Goal: Use online tool/utility: Utilize a website feature to perform a specific function

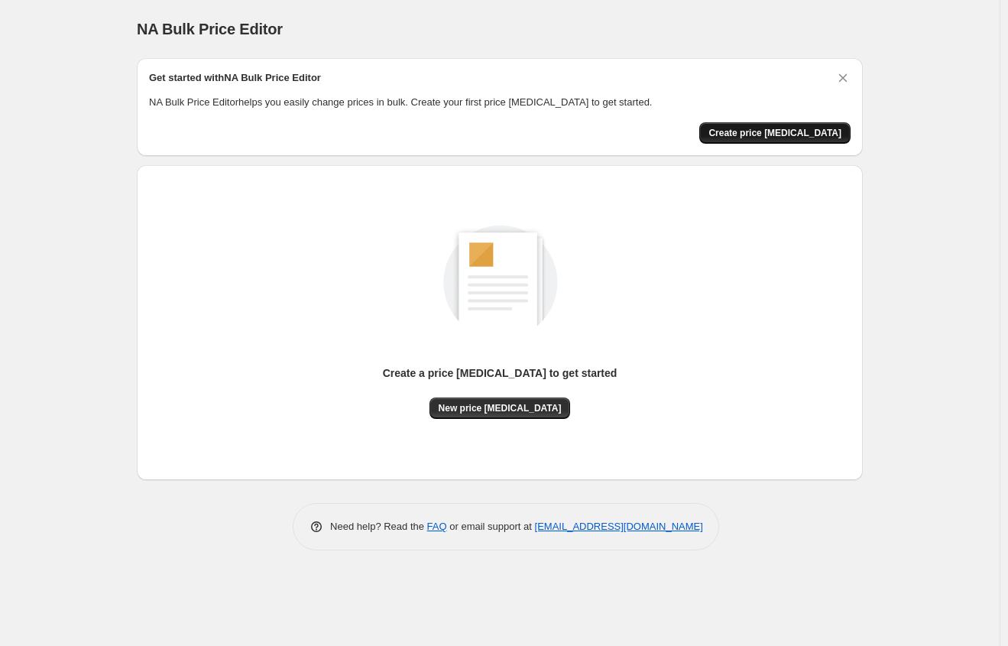
click at [759, 131] on span "Create price change job" at bounding box center [775, 133] width 133 height 12
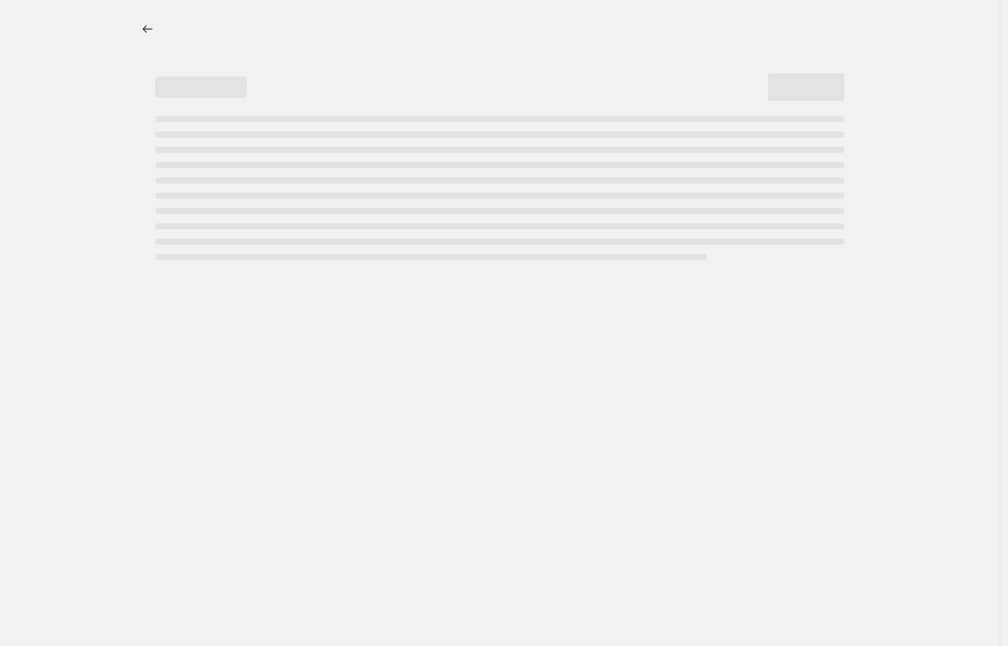
select select "percentage"
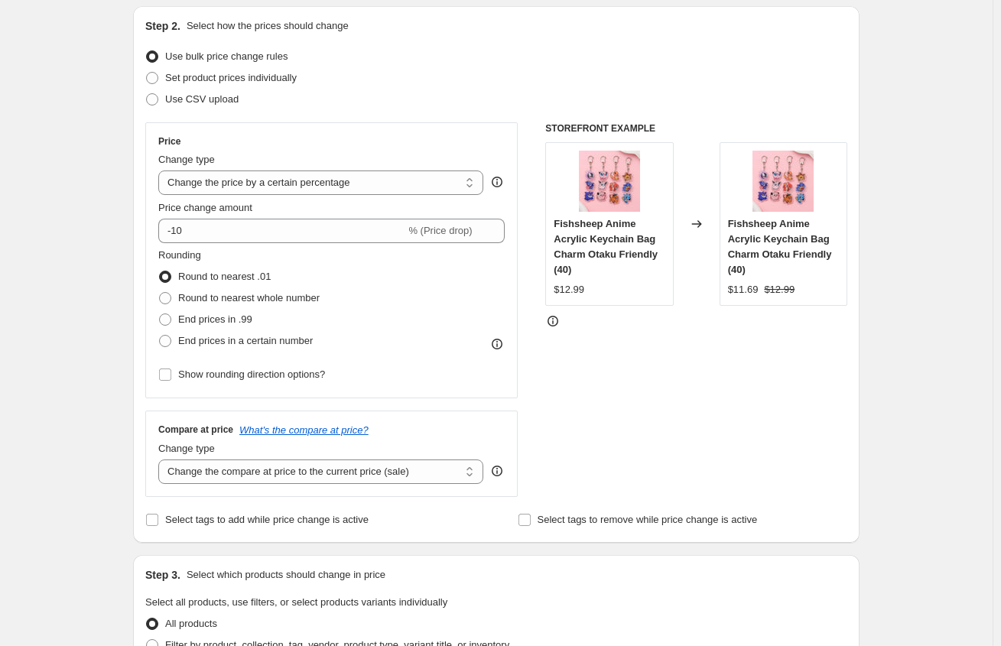
scroll to position [142, 0]
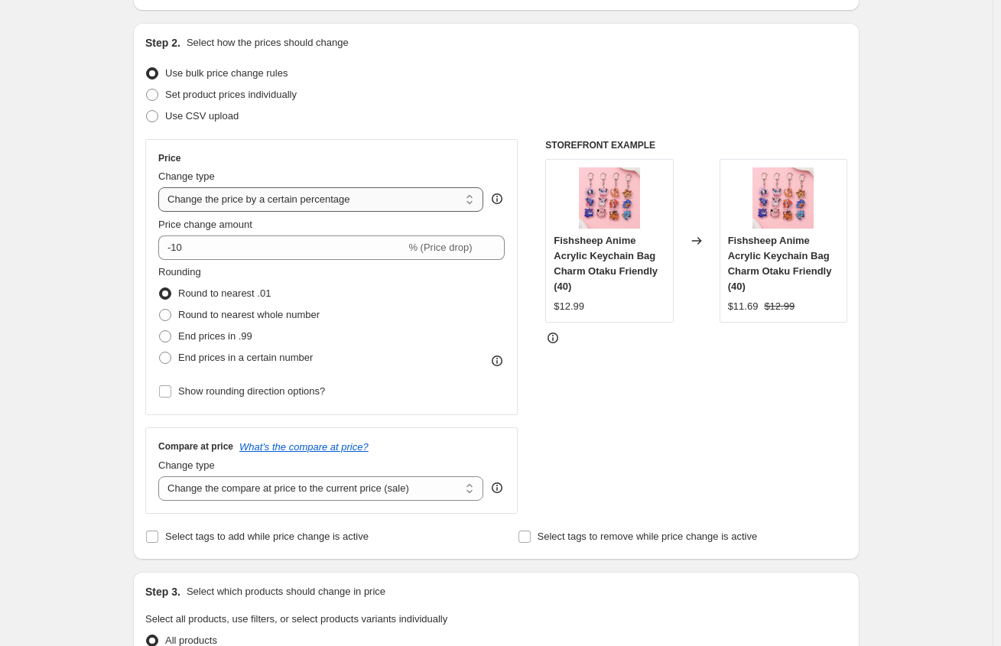
click at [321, 202] on select "Change the price to a certain amount Change the price by a certain amount Chang…" at bounding box center [320, 199] width 325 height 24
click at [322, 201] on select "Change the price to a certain amount Change the price by a certain amount Chang…" at bounding box center [320, 199] width 325 height 24
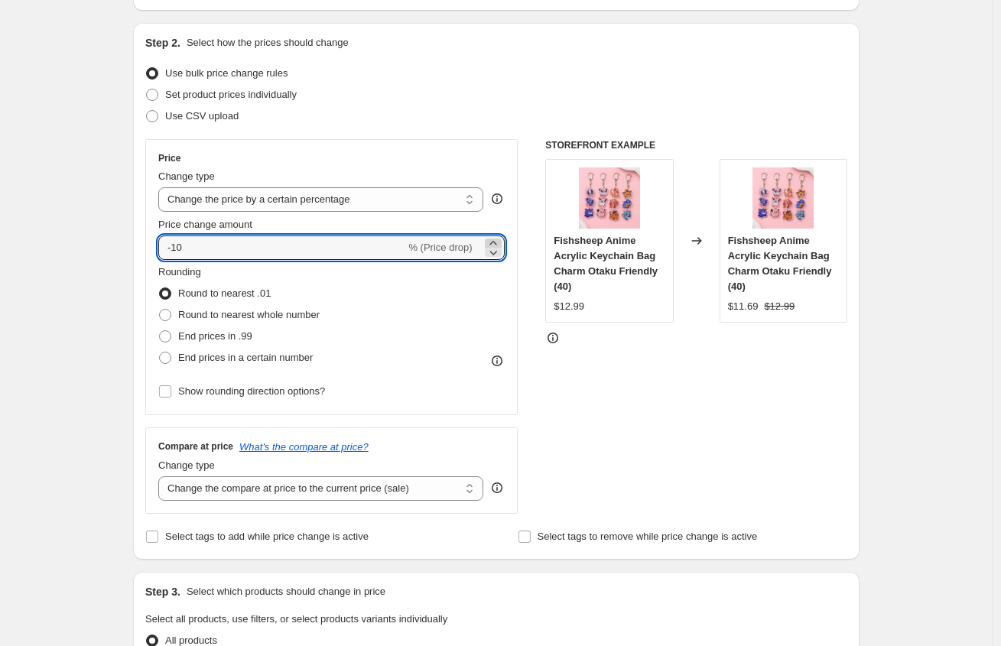
click at [499, 239] on icon at bounding box center [492, 242] width 15 height 15
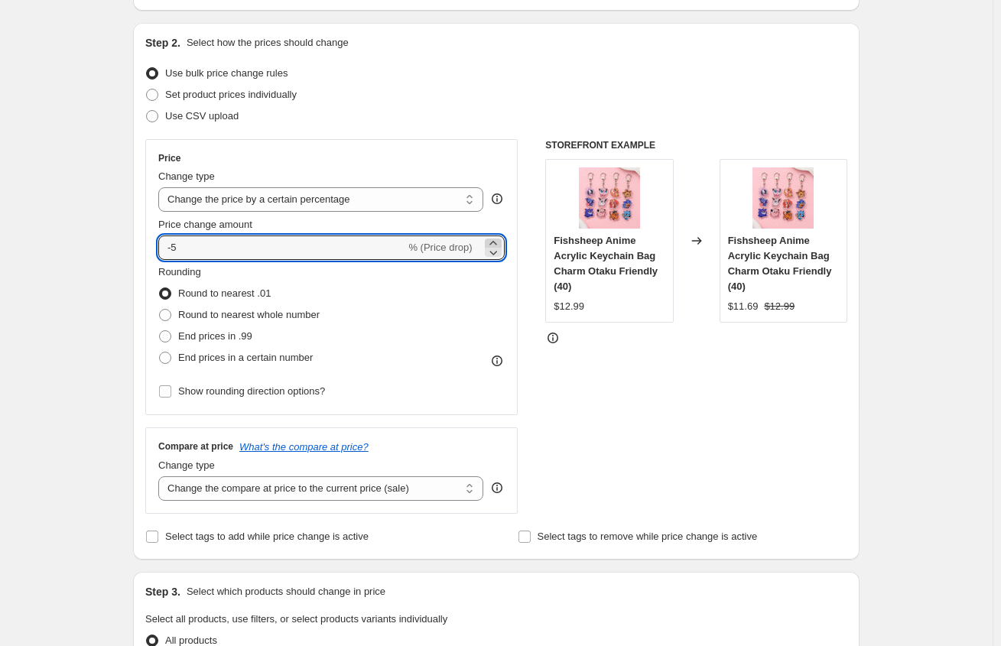
click at [499, 239] on icon at bounding box center [492, 242] width 15 height 15
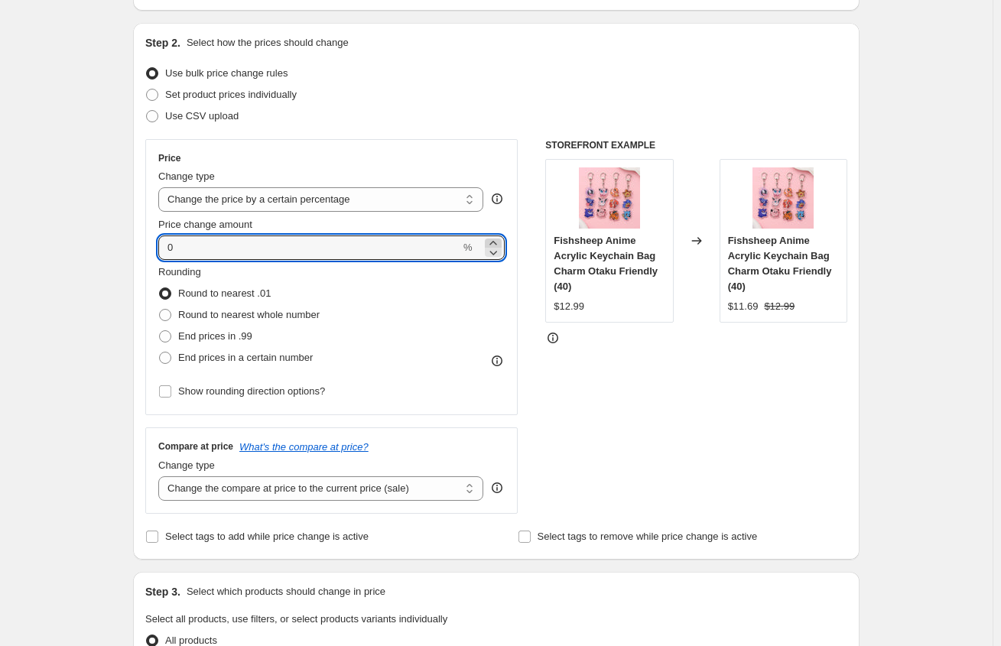
click at [499, 239] on icon at bounding box center [492, 242] width 15 height 15
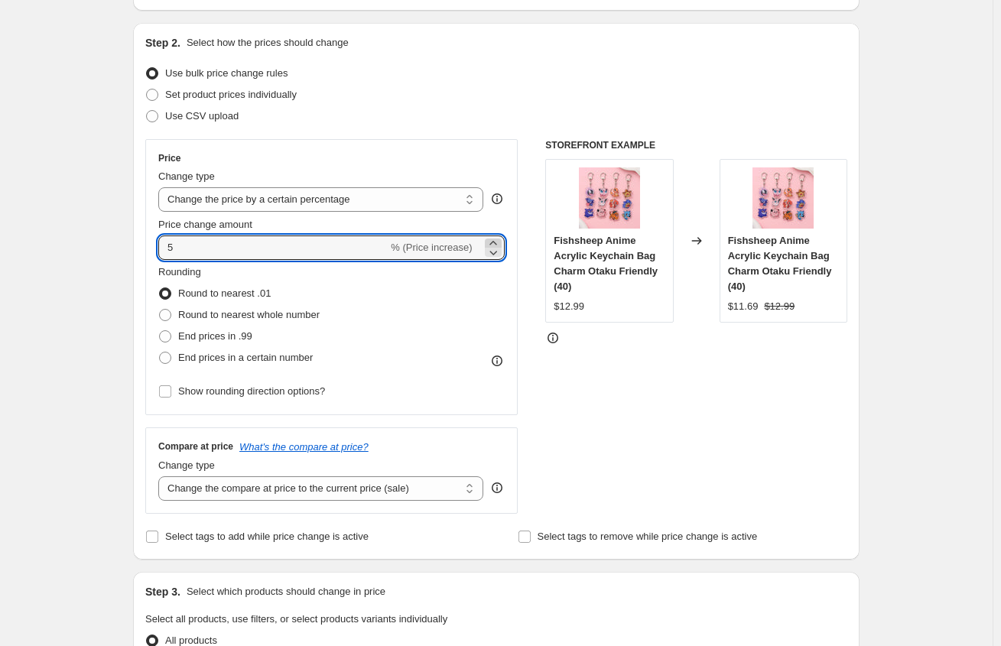
click at [499, 239] on icon at bounding box center [492, 242] width 15 height 15
click at [498, 239] on icon at bounding box center [492, 242] width 15 height 15
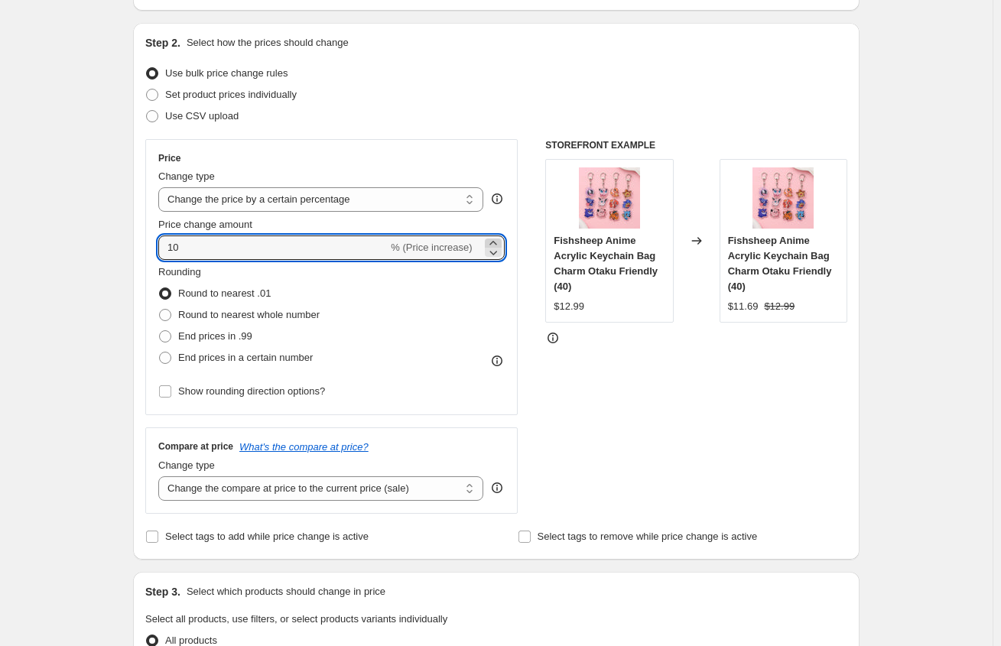
click at [498, 239] on icon at bounding box center [492, 242] width 15 height 15
click at [496, 255] on icon at bounding box center [493, 253] width 8 height 5
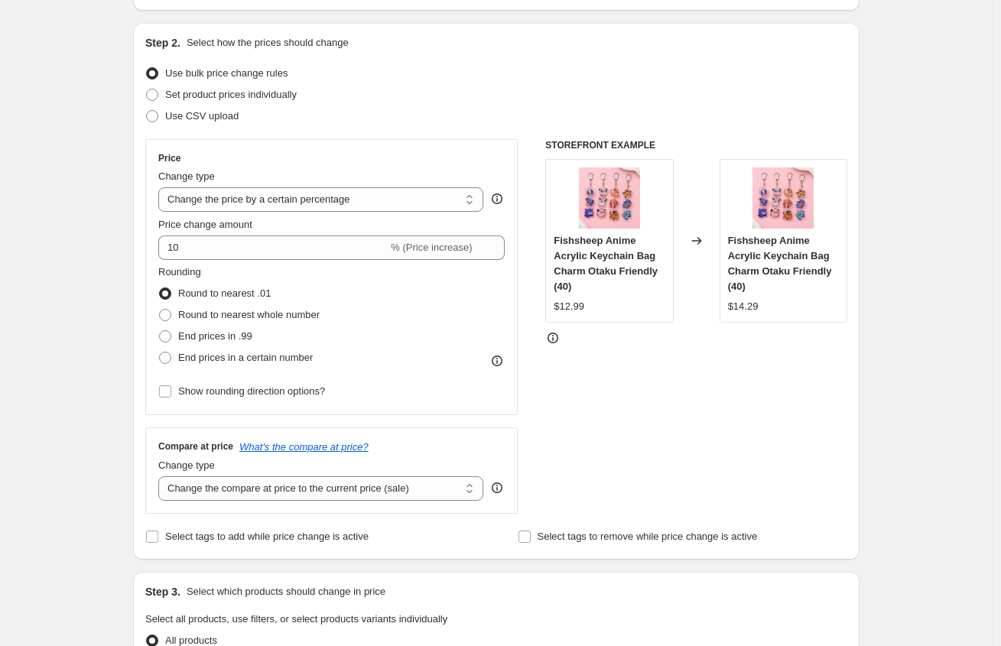
click at [467, 112] on div "Use CSV upload" at bounding box center [496, 115] width 702 height 21
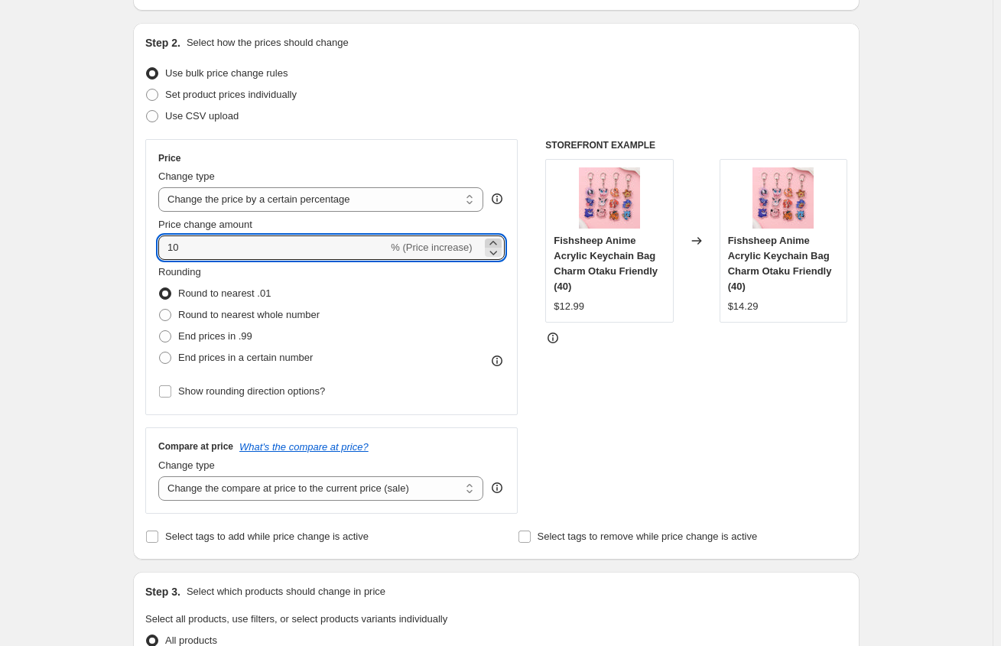
click at [501, 240] on icon at bounding box center [492, 242] width 15 height 15
type input "11"
click at [229, 328] on label "End prices in .99" at bounding box center [205, 336] width 94 height 21
click at [160, 330] on input "End prices in .99" at bounding box center [159, 330] width 1 height 1
radio input "true"
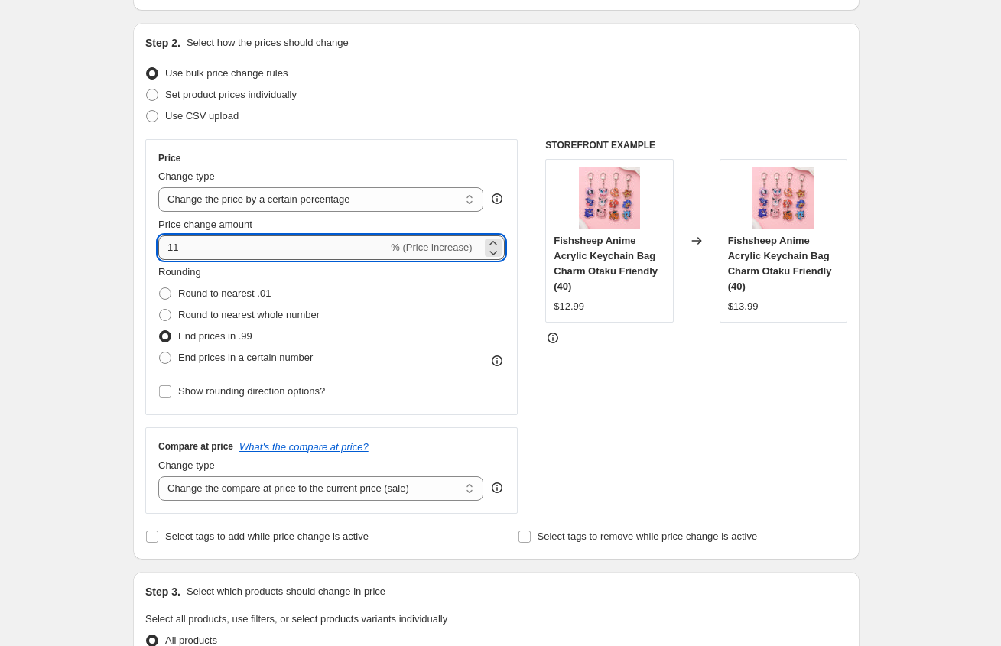
click at [261, 247] on input "11" at bounding box center [272, 247] width 229 height 24
type input "10"
click at [265, 92] on span "Set product prices individually" at bounding box center [230, 94] width 131 height 11
click at [147, 89] on input "Set product prices individually" at bounding box center [146, 89] width 1 height 1
radio input "true"
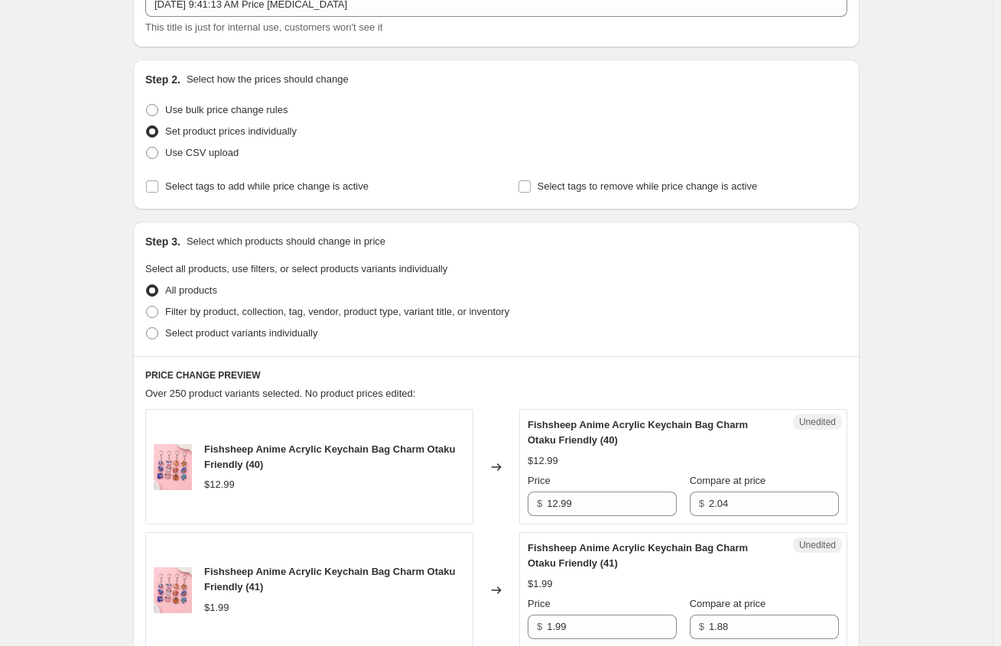
scroll to position [66, 0]
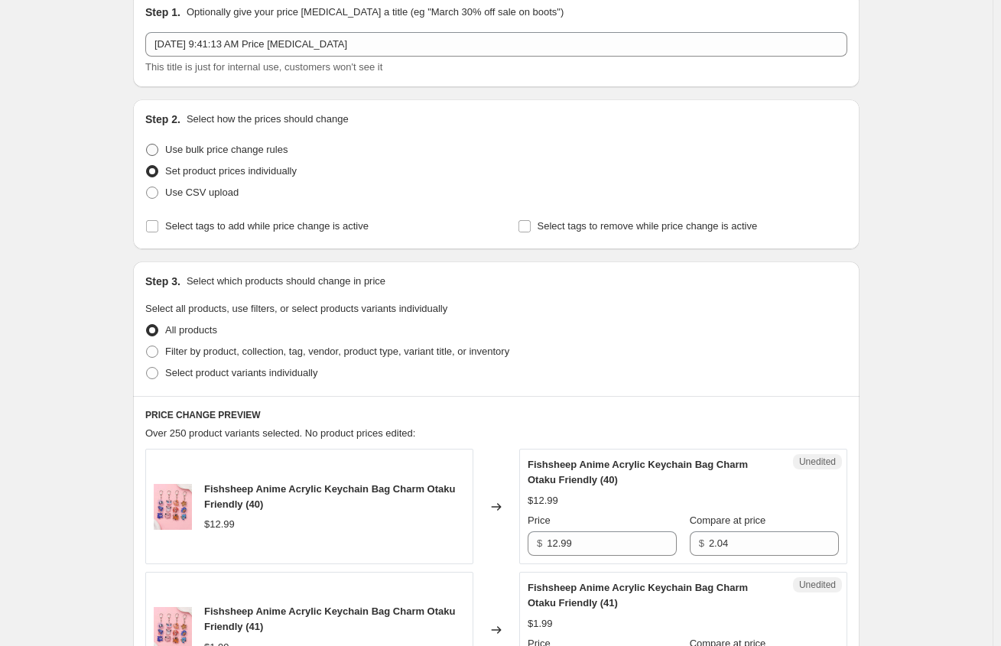
click at [216, 148] on span "Use bulk price change rules" at bounding box center [226, 149] width 122 height 11
click at [147, 144] on input "Use bulk price change rules" at bounding box center [146, 144] width 1 height 1
radio input "true"
select select "percentage"
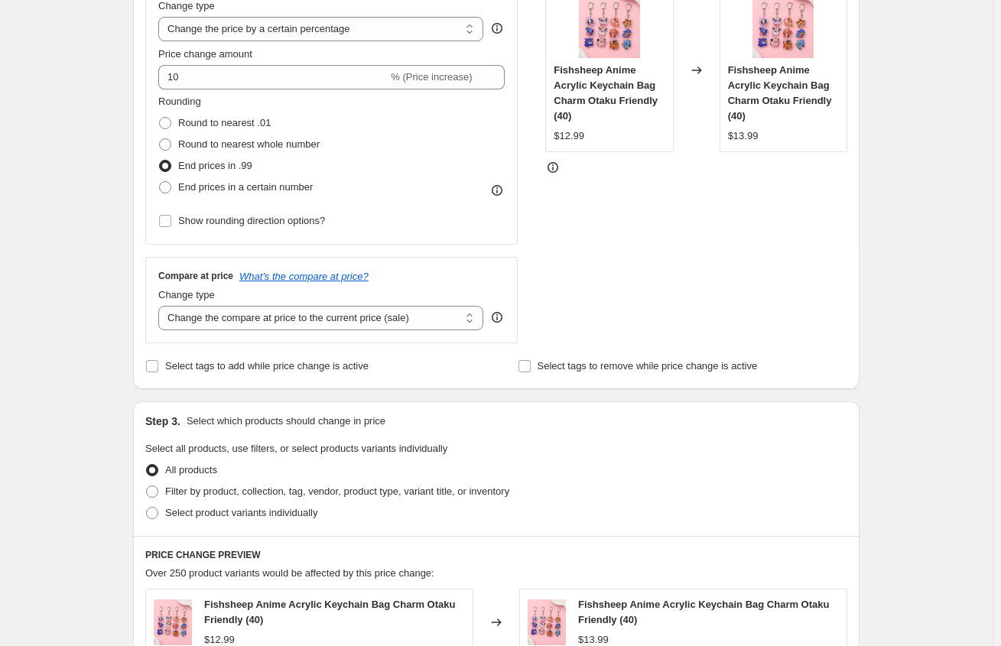
scroll to position [295, 0]
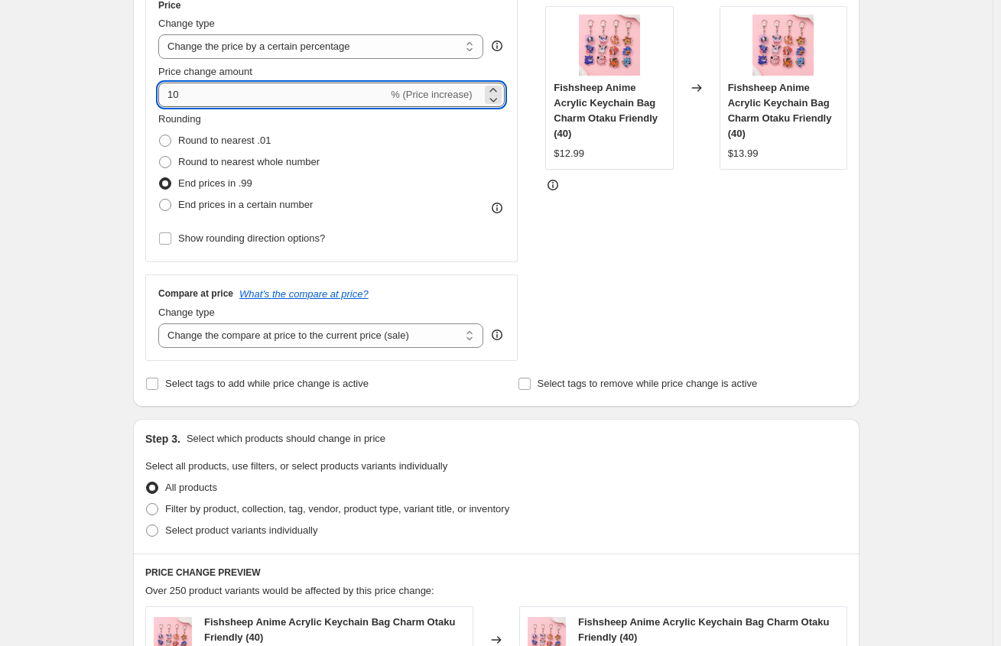
click at [213, 92] on input "10" at bounding box center [272, 95] width 229 height 24
click at [109, 91] on div "Create new price change job. This page is ready Create new price change job Dra…" at bounding box center [496, 481] width 992 height 1553
click at [206, 90] on input "100" at bounding box center [272, 95] width 229 height 24
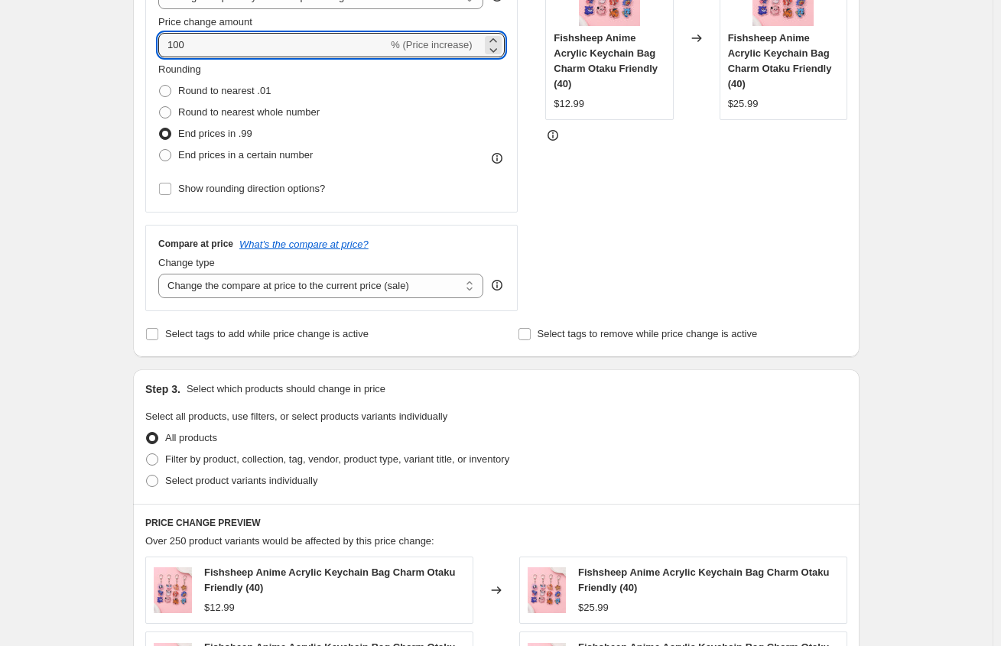
scroll to position [372, 0]
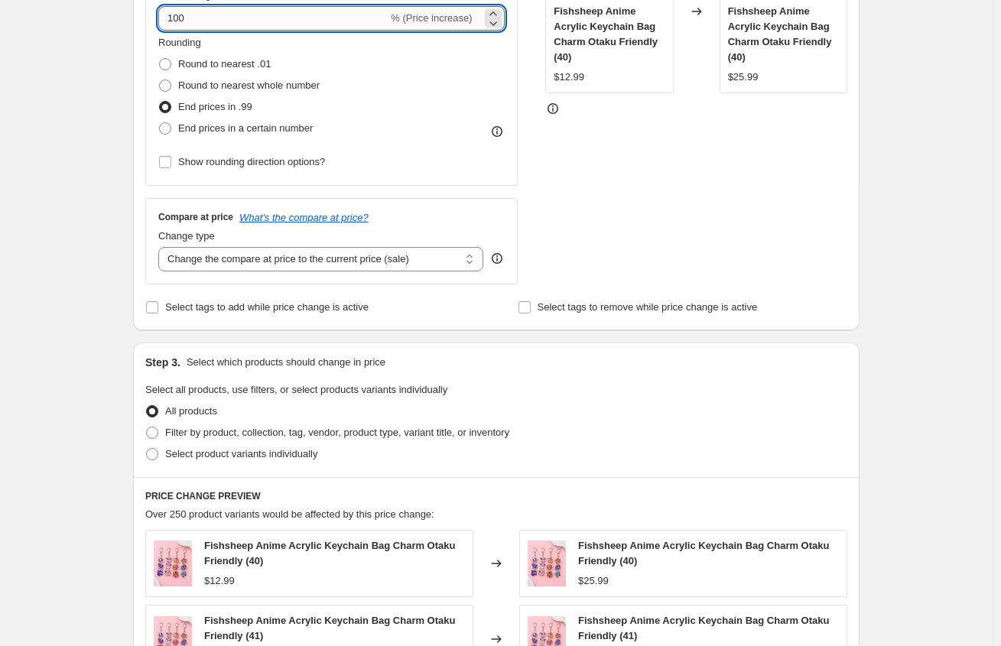
click at [222, 21] on input "100" at bounding box center [272, 18] width 229 height 24
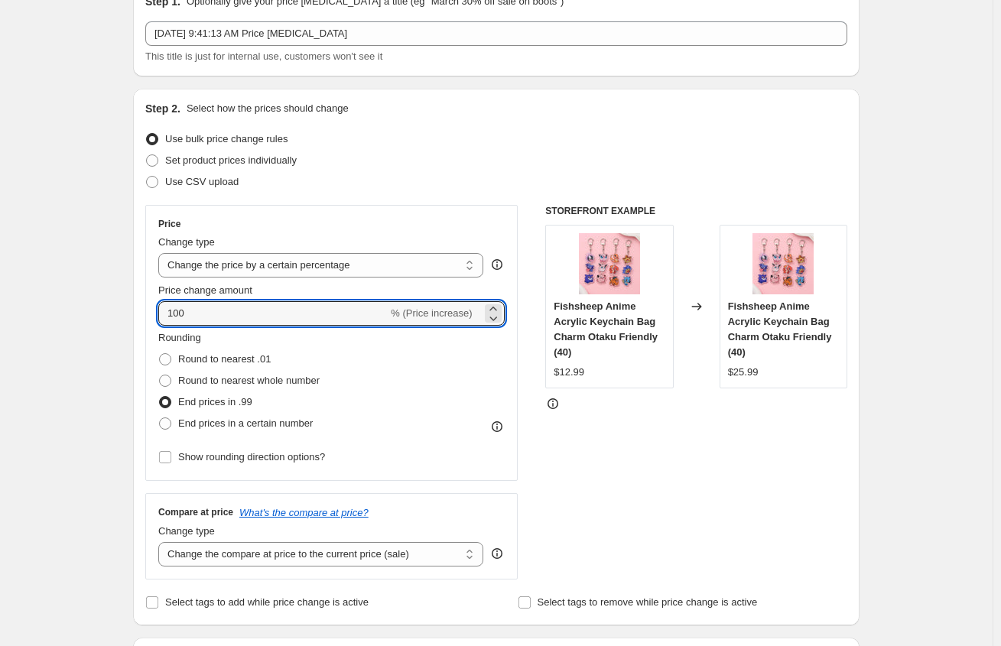
scroll to position [0, 0]
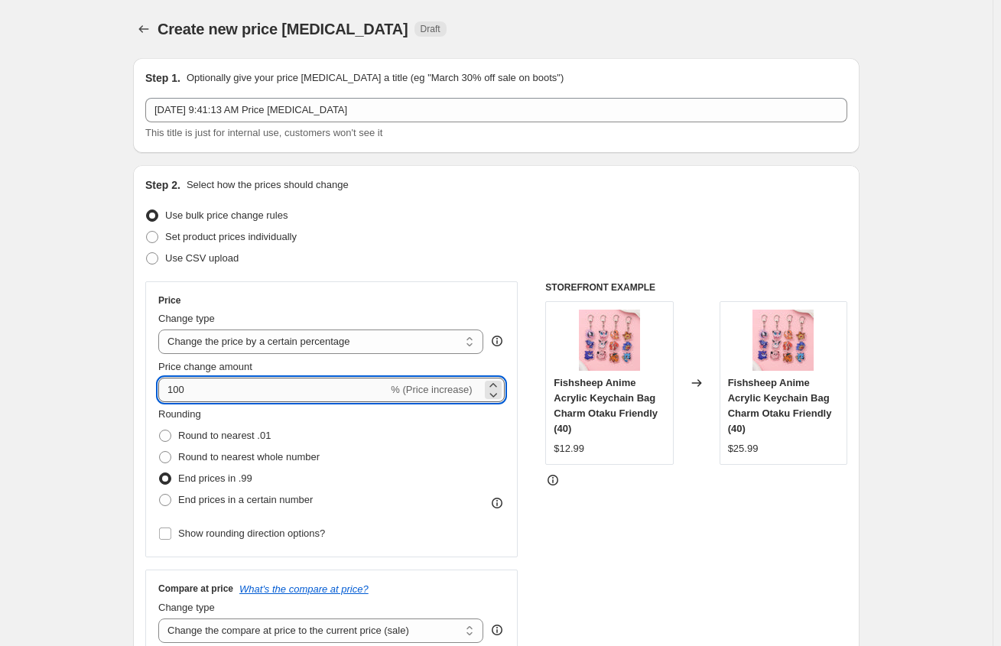
click at [232, 391] on input "100" at bounding box center [272, 390] width 229 height 24
click at [498, 392] on icon at bounding box center [492, 394] width 15 height 15
drag, startPoint x: 294, startPoint y: 396, endPoint x: 123, endPoint y: 397, distance: 170.5
type input "50"
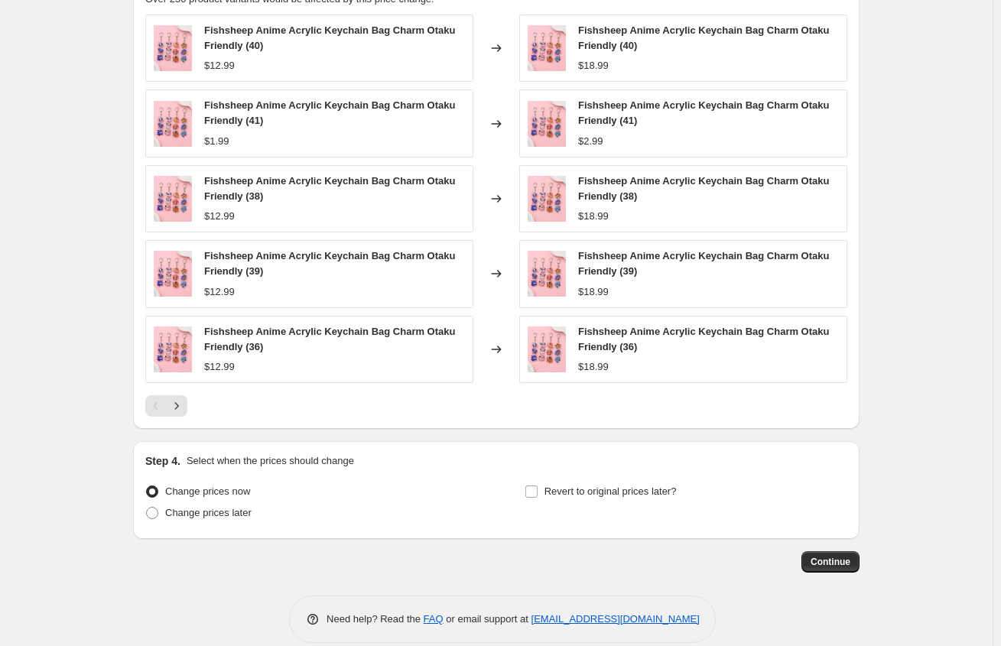
scroll to position [867, 0]
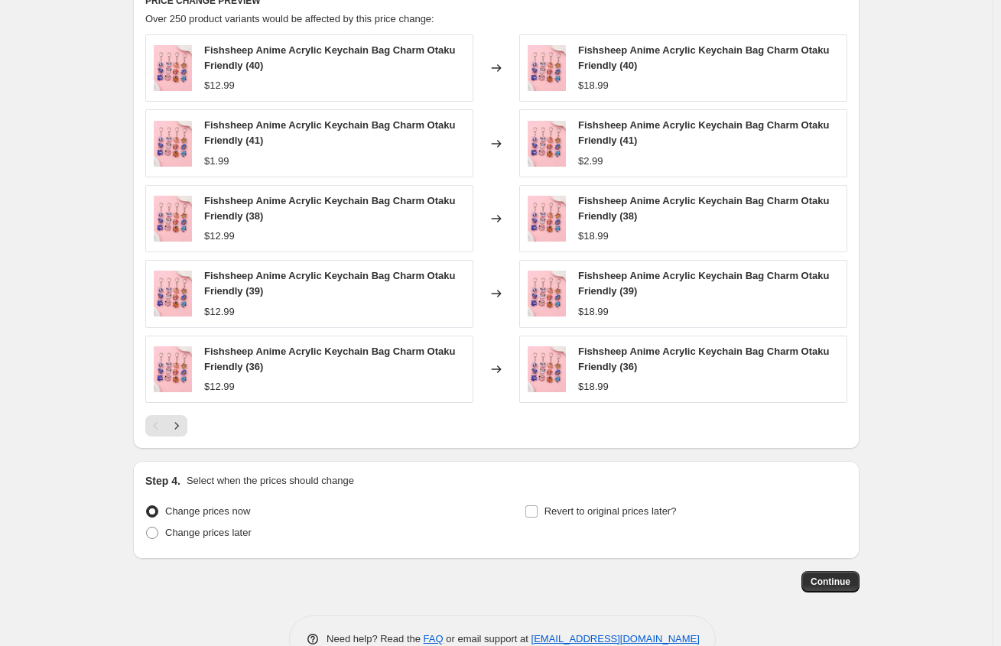
drag, startPoint x: 97, startPoint y: 391, endPoint x: 281, endPoint y: 477, distance: 202.8
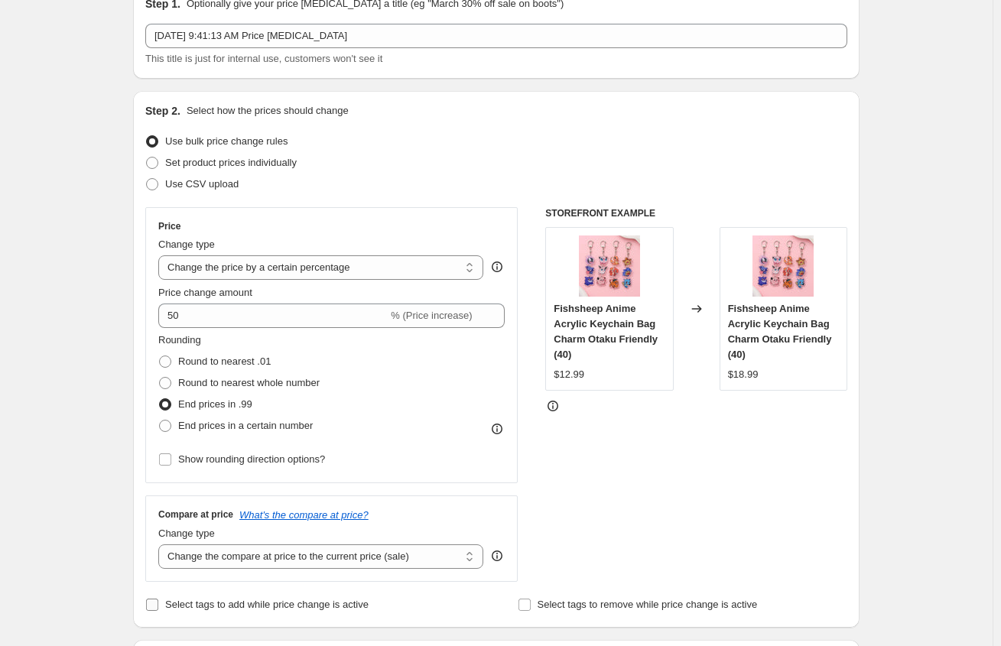
scroll to position [31, 0]
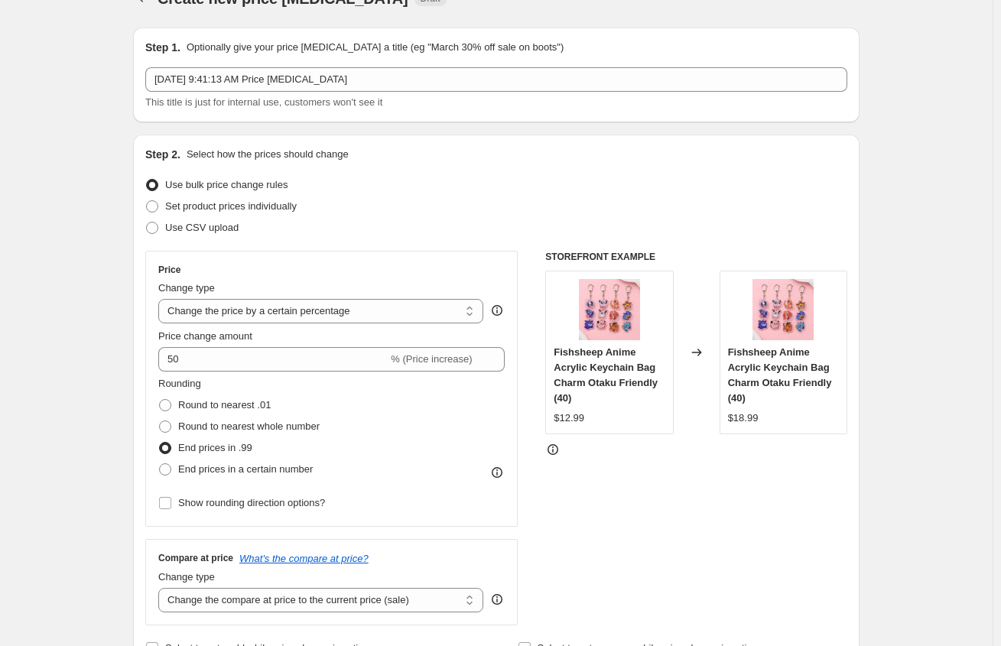
click at [553, 446] on icon at bounding box center [552, 449] width 11 height 11
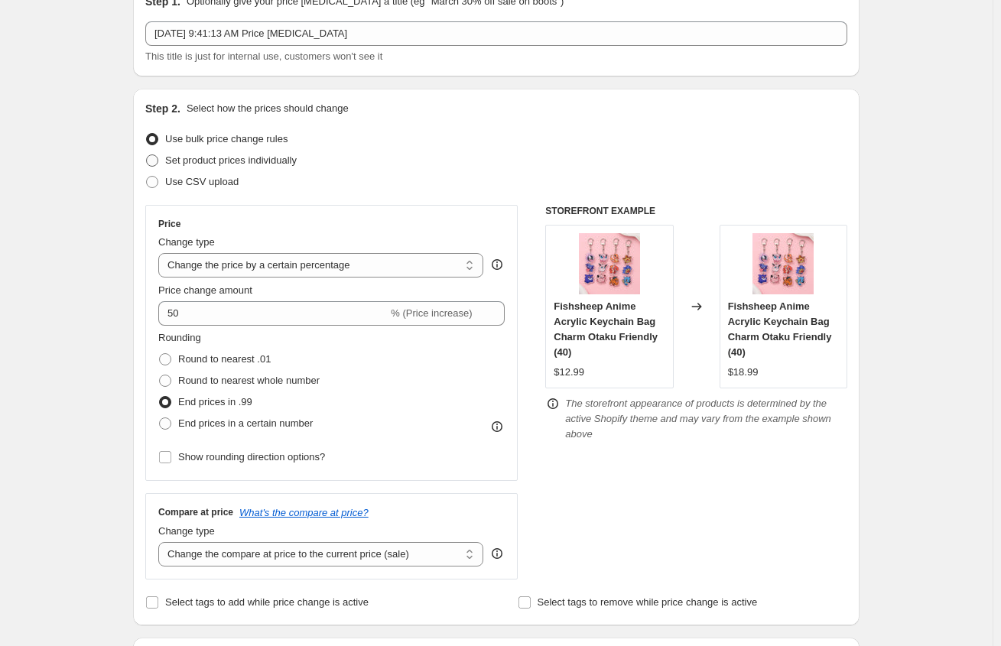
scroll to position [0, 0]
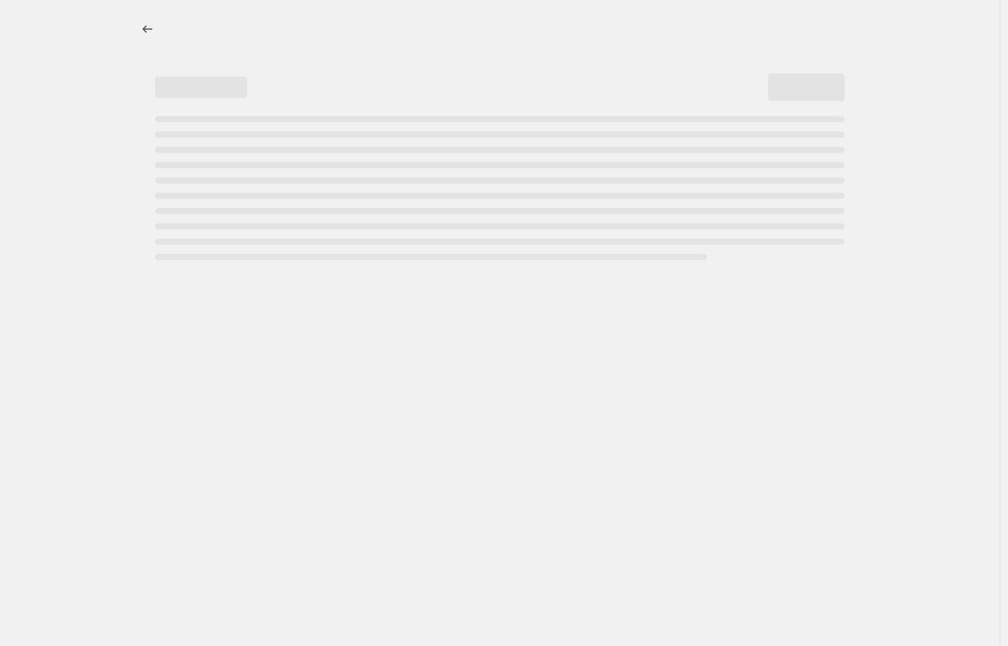
select select "percentage"
